Goal: Transaction & Acquisition: Purchase product/service

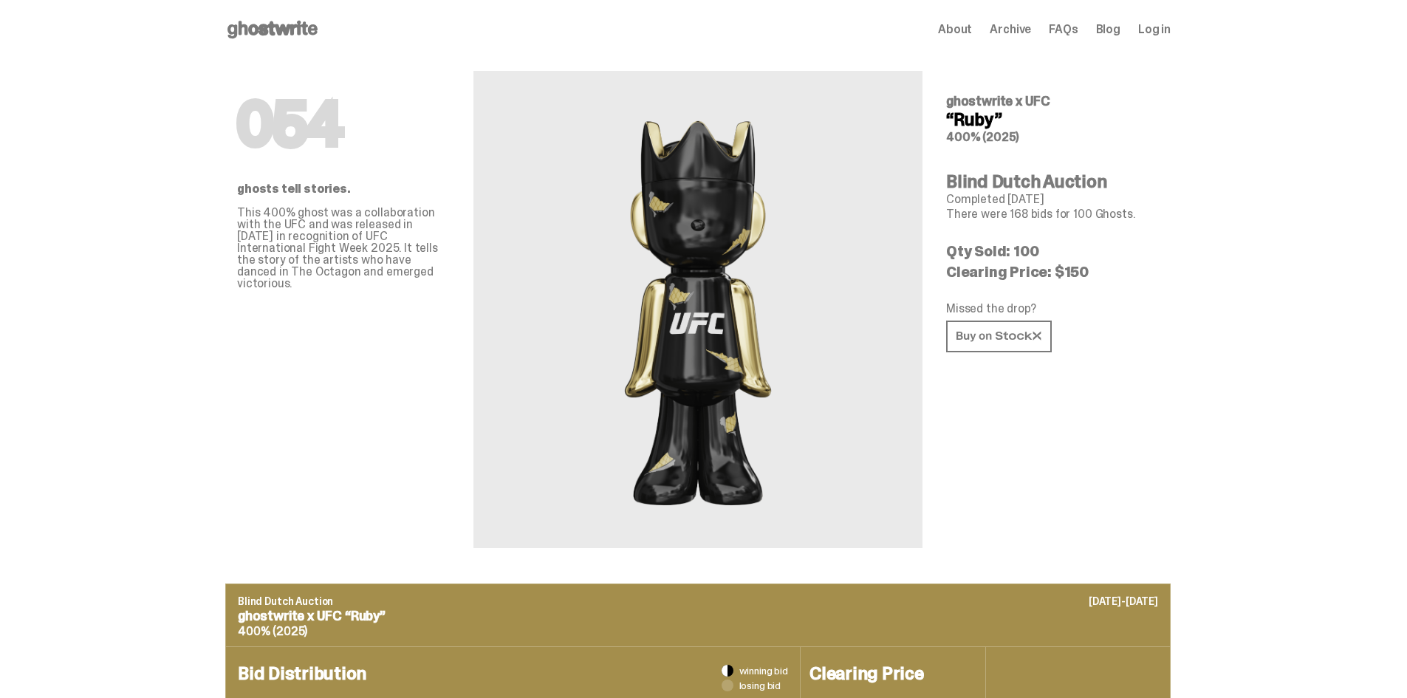
click at [296, 35] on use at bounding box center [272, 30] width 90 height 18
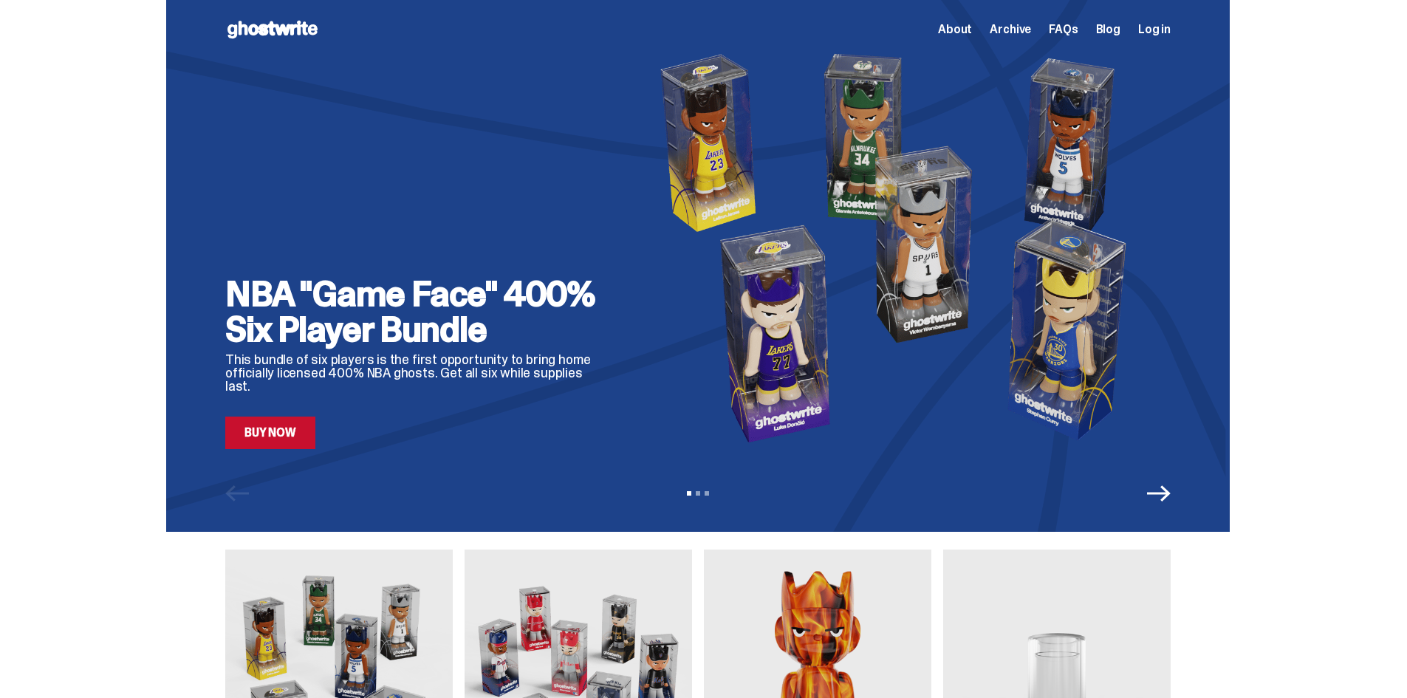
click at [1015, 29] on span "Archive" at bounding box center [1010, 30] width 41 height 12
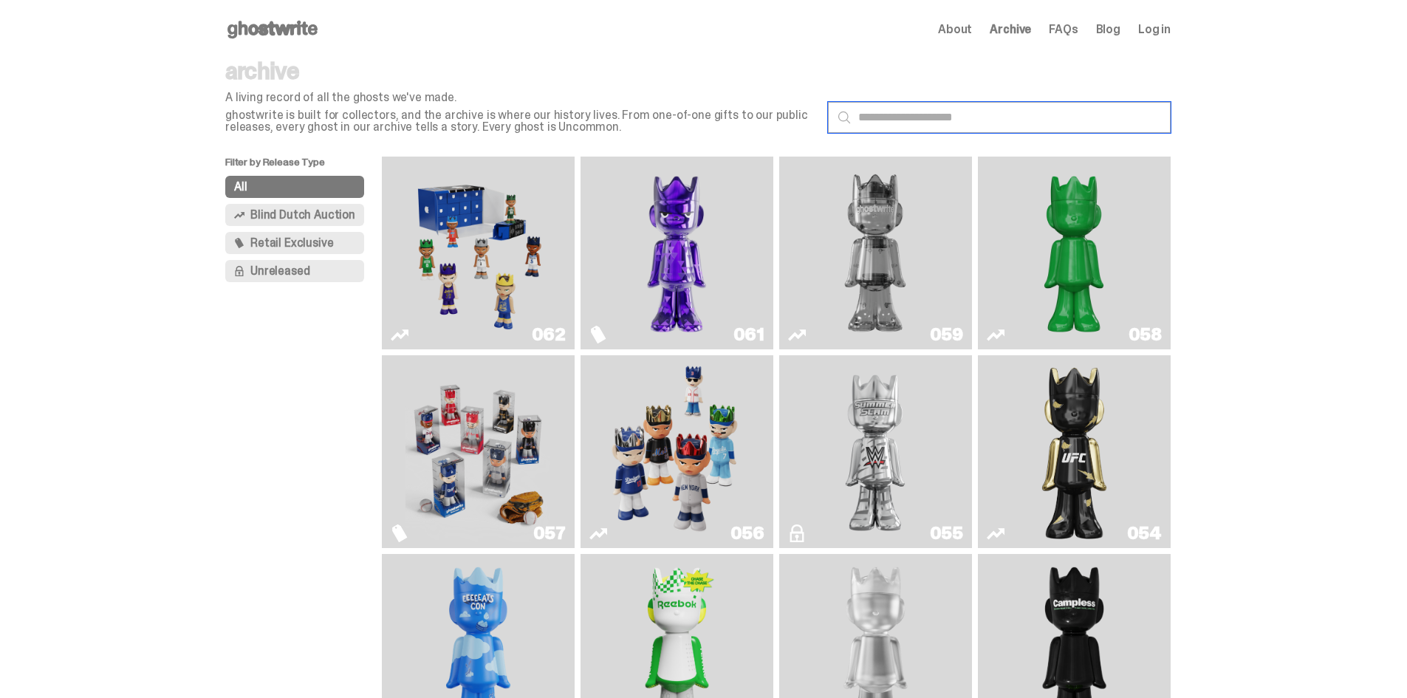
click at [956, 121] on input "text" at bounding box center [999, 117] width 343 height 31
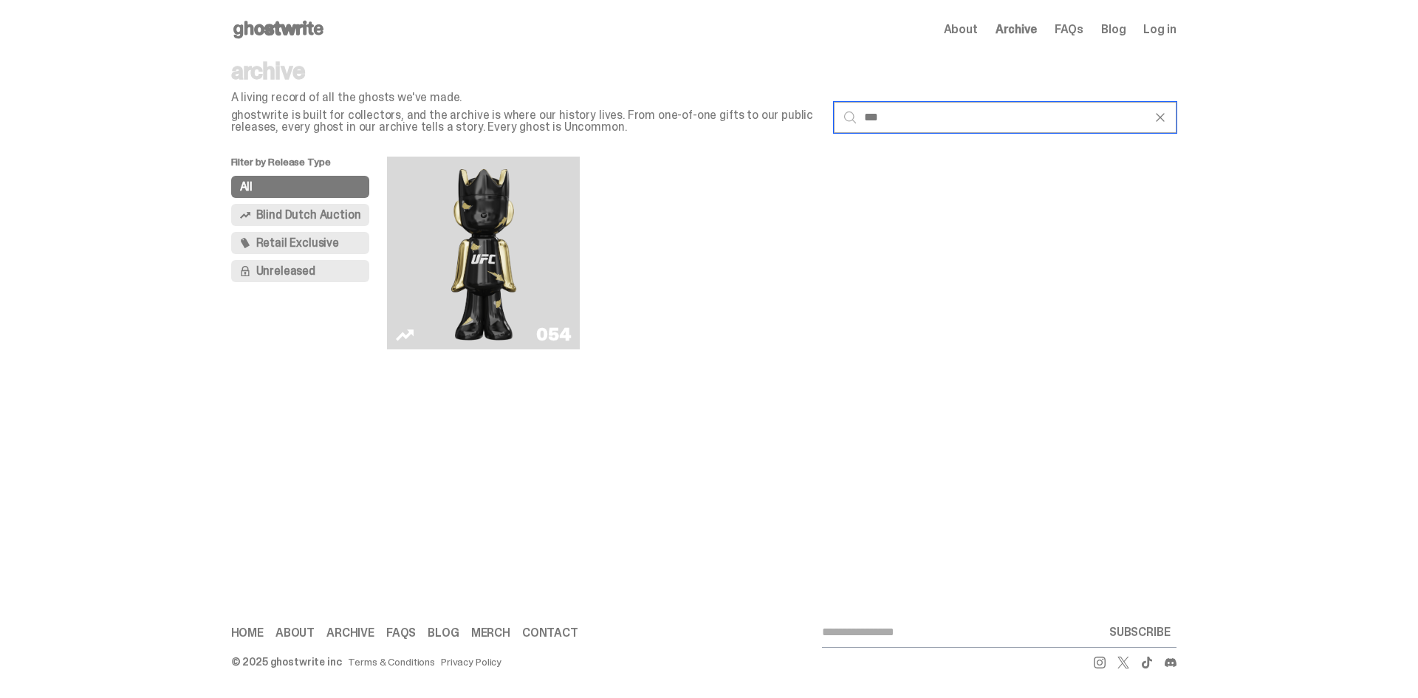
type input "***"
click at [465, 269] on img "Ruby" at bounding box center [484, 252] width 78 height 181
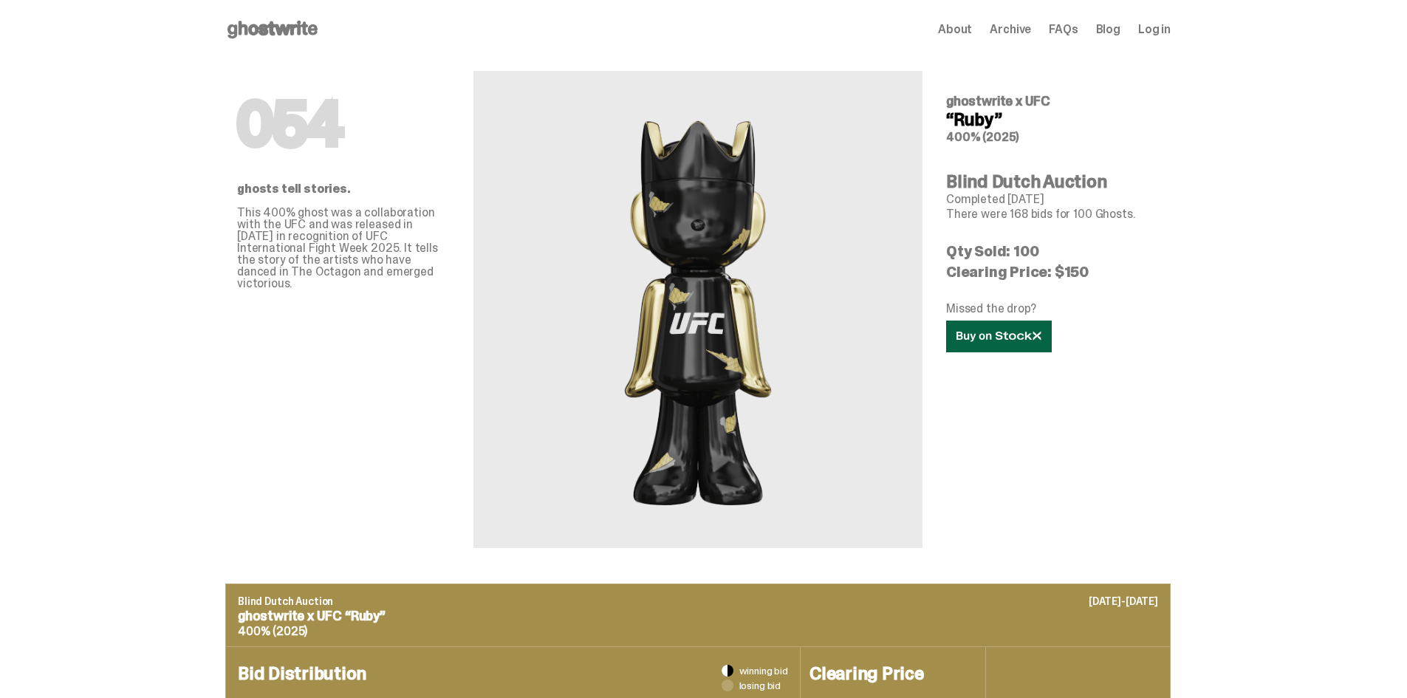
click at [1018, 349] on link at bounding box center [999, 337] width 106 height 32
